Goal: Information Seeking & Learning: Learn about a topic

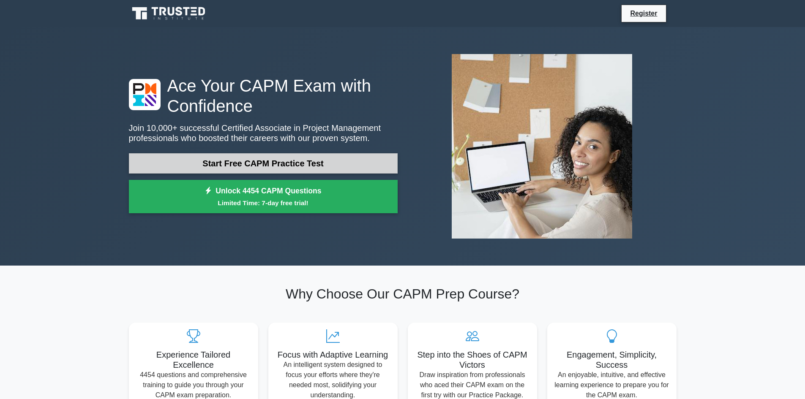
click at [271, 161] on link "Start Free CAPM Practice Test" at bounding box center [263, 163] width 269 height 20
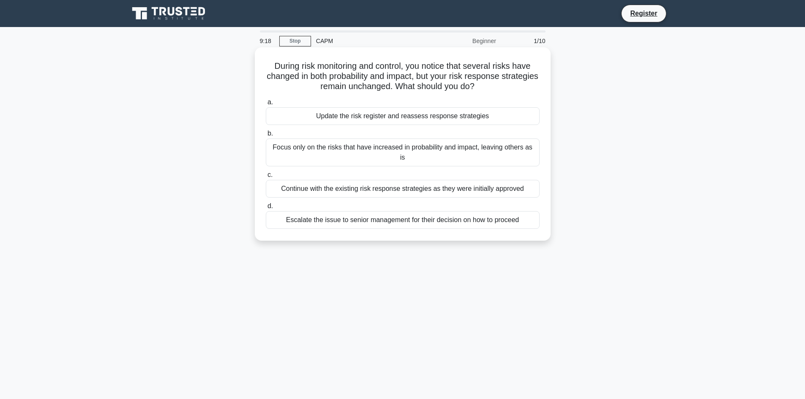
click at [456, 181] on div "Continue with the existing risk response strategies as they were initially appr…" at bounding box center [403, 189] width 274 height 18
click at [266, 178] on input "c. Continue with the existing risk response strategies as they were initially a…" at bounding box center [266, 174] width 0 height 5
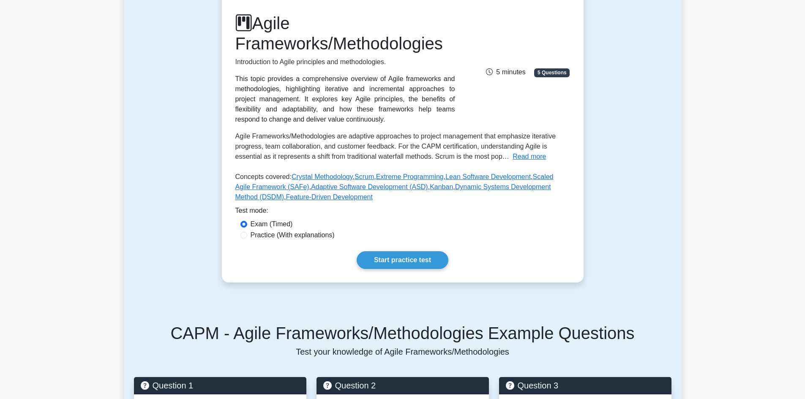
scroll to position [127, 0]
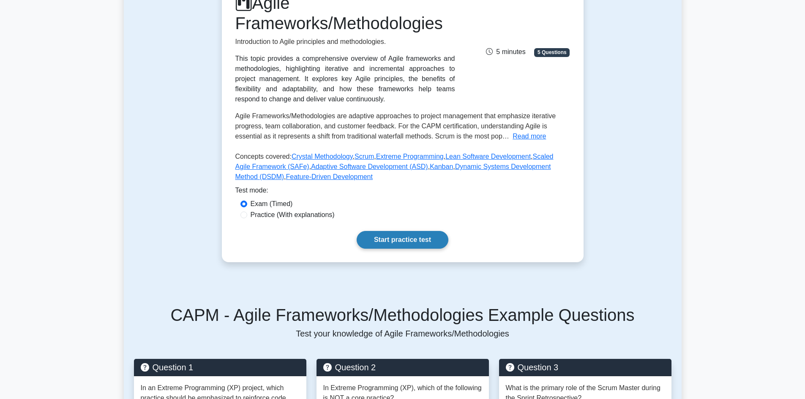
drag, startPoint x: 415, startPoint y: 242, endPoint x: 442, endPoint y: 243, distance: 27.1
click at [416, 242] on link "Start practice test" at bounding box center [403, 240] width 92 height 18
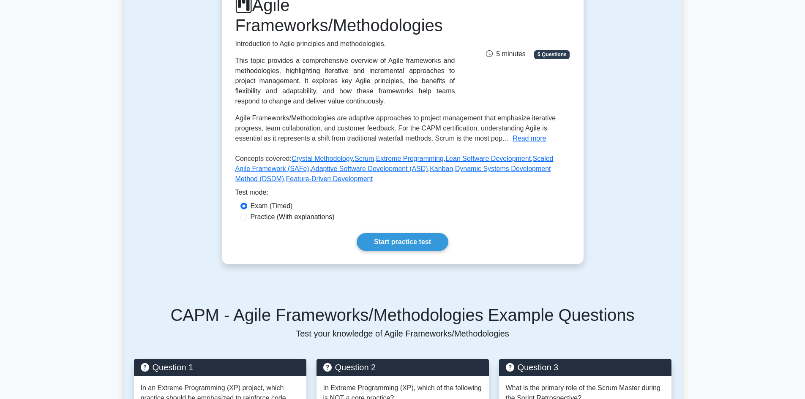
click at [607, 148] on div "Test Flashcards Agile Frameworks/Methodologies Introduction to Agile principles…" at bounding box center [403, 110] width 558 height 347
